Goal: Task Accomplishment & Management: Complete application form

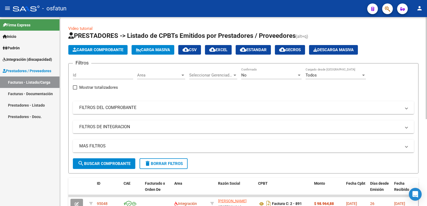
click at [111, 52] on span "Cargar Comprobante" at bounding box center [98, 50] width 51 height 5
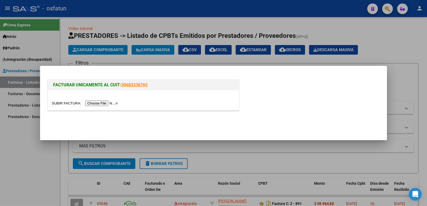
click at [91, 106] on input "file" at bounding box center [86, 104] width 68 height 6
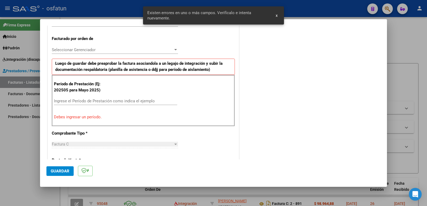
scroll to position [146, 0]
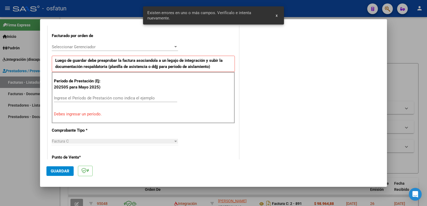
drag, startPoint x: 108, startPoint y: 101, endPoint x: 108, endPoint y: 97, distance: 3.7
click at [108, 101] on div "Ingrese el Período de Prestación como indica el ejemplo" at bounding box center [115, 98] width 123 height 8
click at [108, 97] on input "Ingrese el Período de Prestación como indica el ejemplo" at bounding box center [115, 98] width 123 height 5
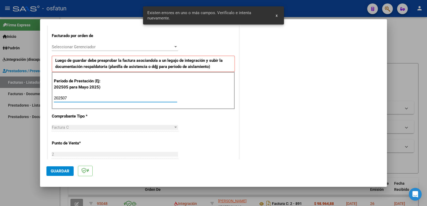
type input "202507"
click at [64, 174] on button "Guardar" at bounding box center [59, 172] width 27 height 10
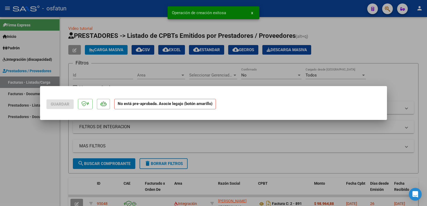
scroll to position [0, 0]
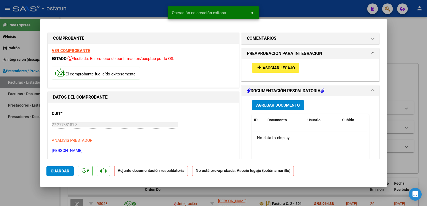
click at [276, 69] on span "Asociar Legajo" at bounding box center [279, 68] width 32 height 5
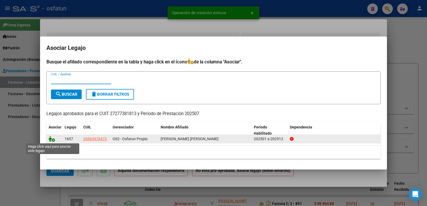
click at [54, 140] on icon at bounding box center [52, 139] width 6 height 6
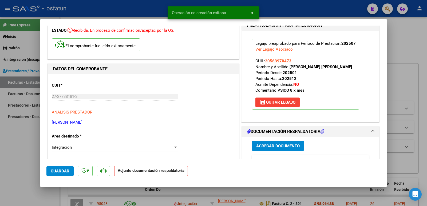
scroll to position [80, 0]
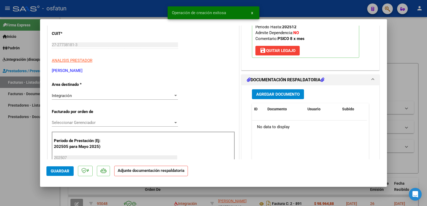
click at [282, 93] on span "Agregar Documento" at bounding box center [278, 94] width 44 height 5
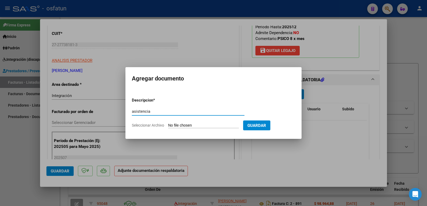
type input "asistencia"
click at [182, 125] on input "Seleccionar Archivo" at bounding box center [203, 125] width 71 height 5
type input "C:\fakepath\[PERSON_NAME] PLANILLA DE ASISTENCIA PSICOLOGIA.pdf"
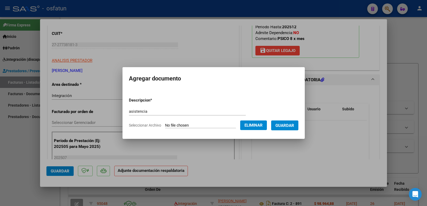
click at [294, 128] on span "Guardar" at bounding box center [285, 125] width 19 height 5
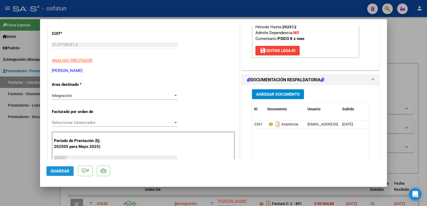
click at [59, 172] on span "Guardar" at bounding box center [60, 171] width 19 height 5
click at [62, 173] on span "Guardar" at bounding box center [60, 171] width 19 height 5
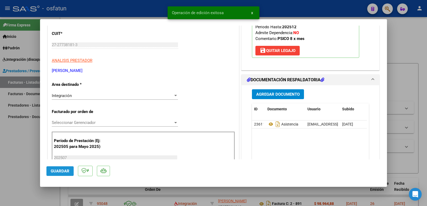
click at [67, 171] on span "Guardar" at bounding box center [60, 171] width 19 height 5
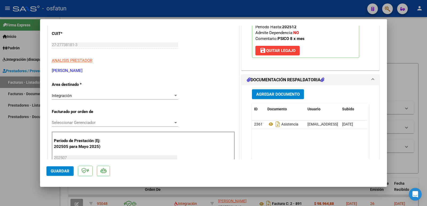
click at [68, 170] on span "Guardar" at bounding box center [60, 171] width 19 height 5
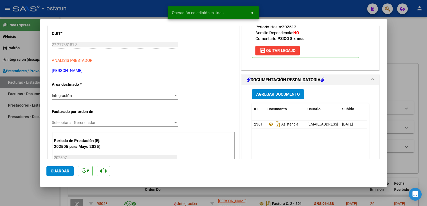
click at [63, 172] on span "Guardar" at bounding box center [60, 171] width 19 height 5
